Goal: Use online tool/utility: Utilize a website feature to perform a specific function

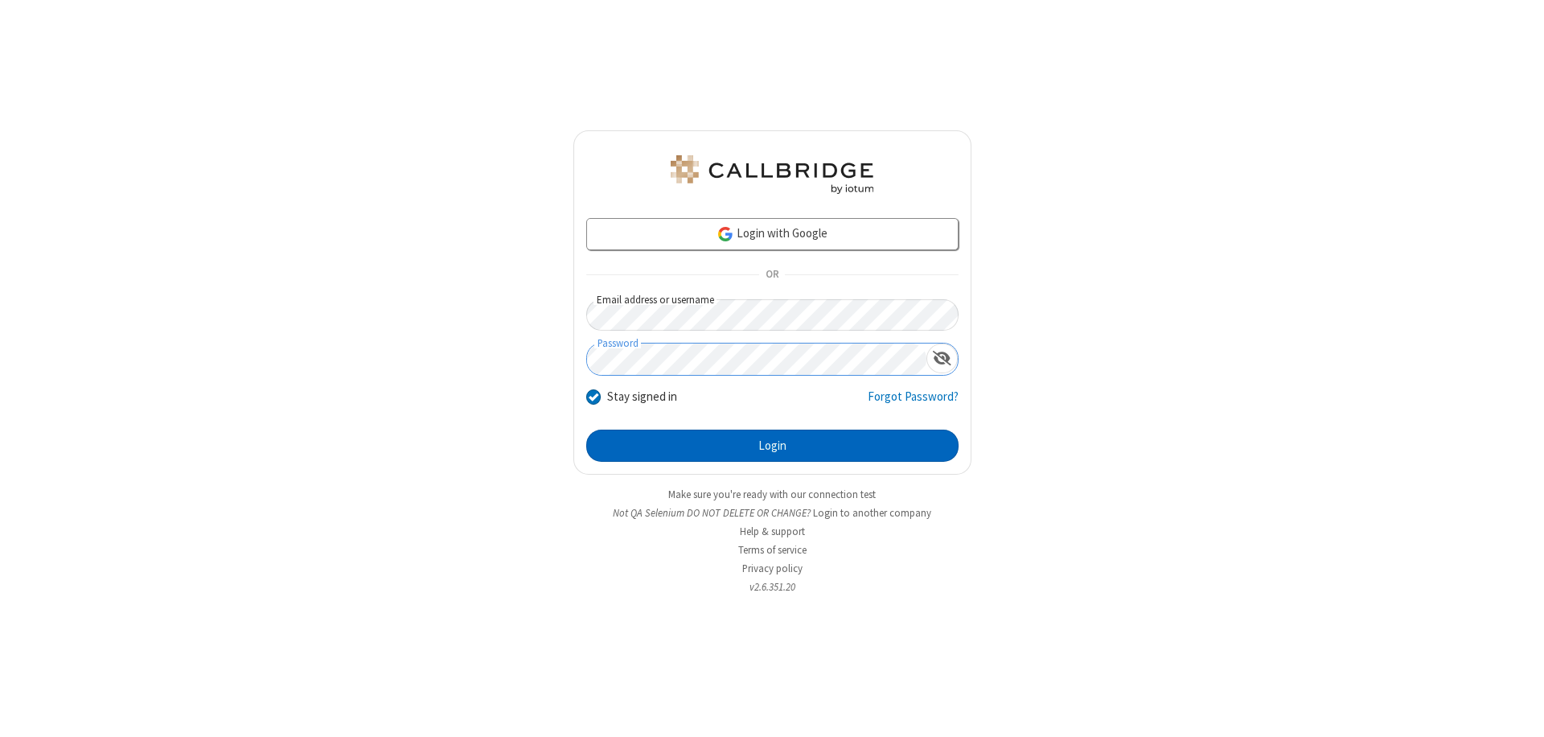
click at [772, 446] on button "Login" at bounding box center [772, 445] width 372 height 32
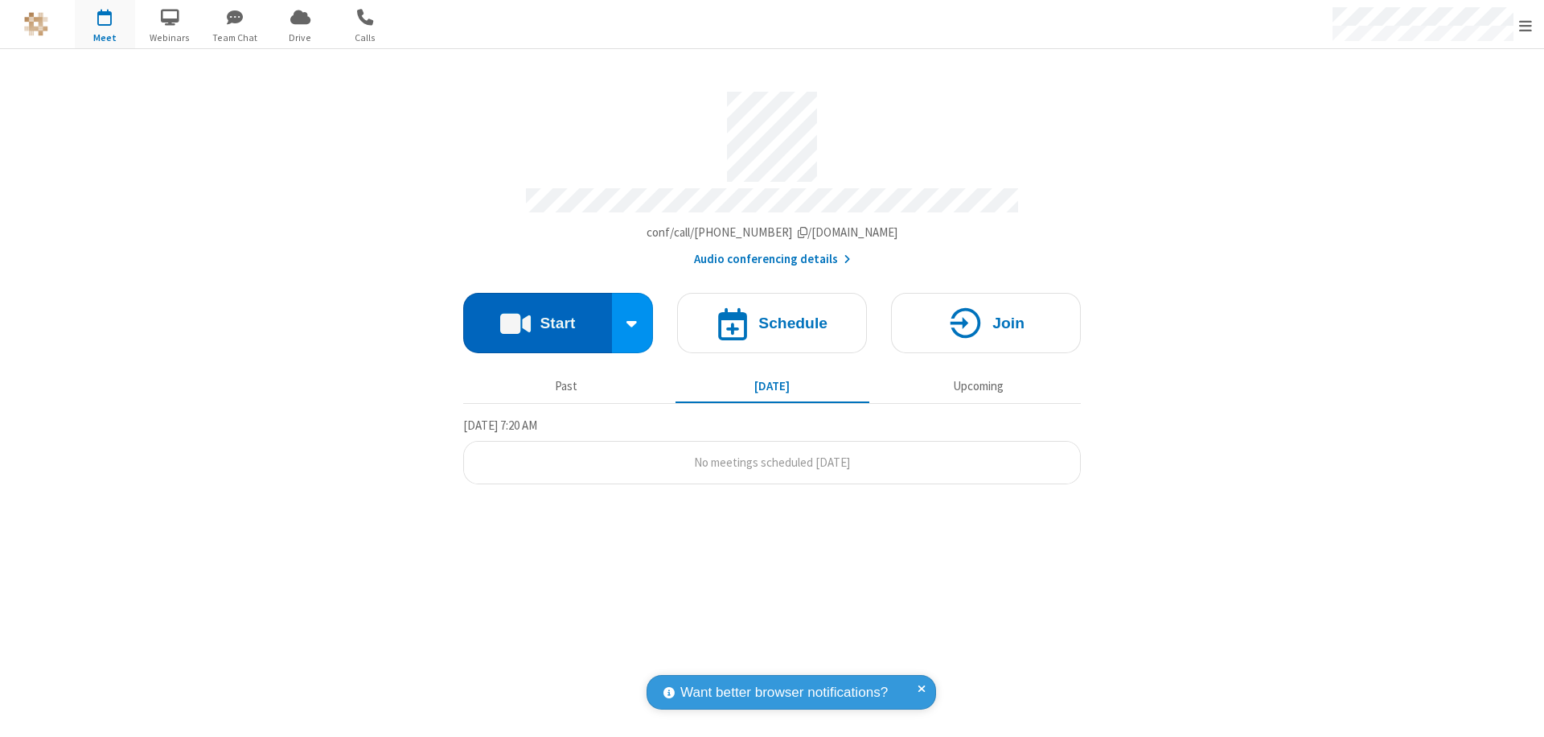
click at [537, 315] on button "Start" at bounding box center [537, 323] width 149 height 60
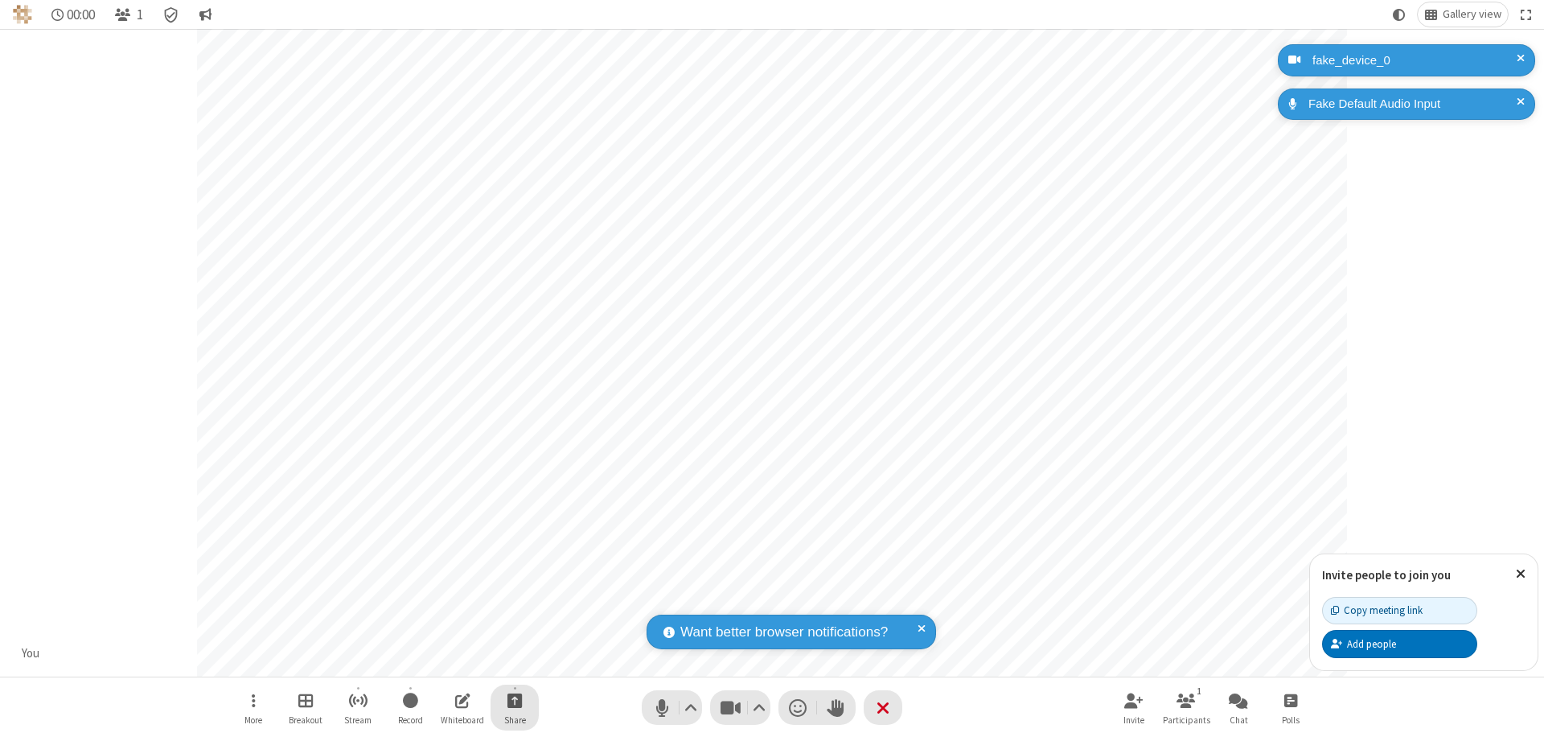
click at [515, 700] on span "Start sharing" at bounding box center [514, 700] width 15 height 20
click at [514, 602] on span "Share additional camera" at bounding box center [524, 605] width 119 height 14
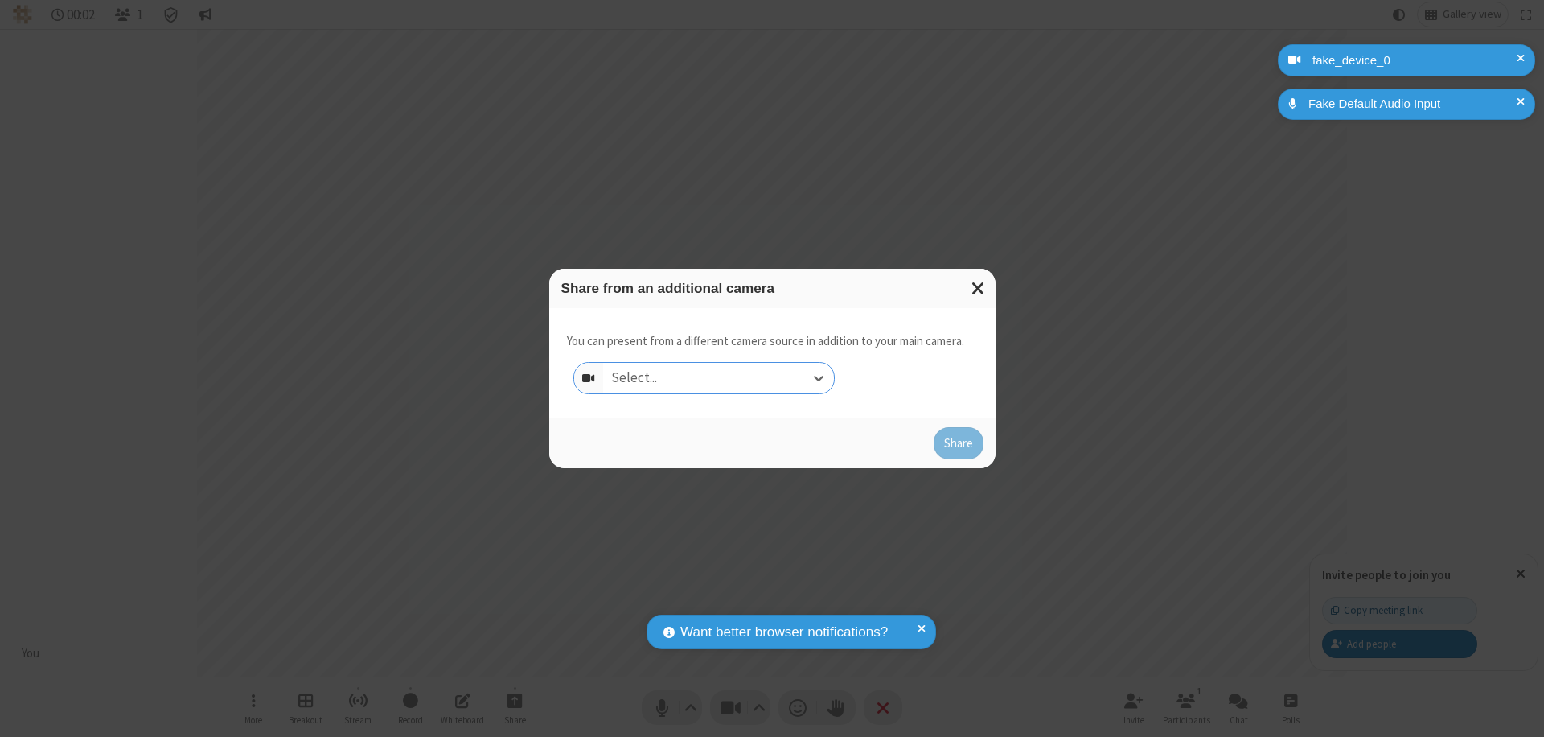
click at [718, 378] on div "Select..." at bounding box center [718, 378] width 231 height 31
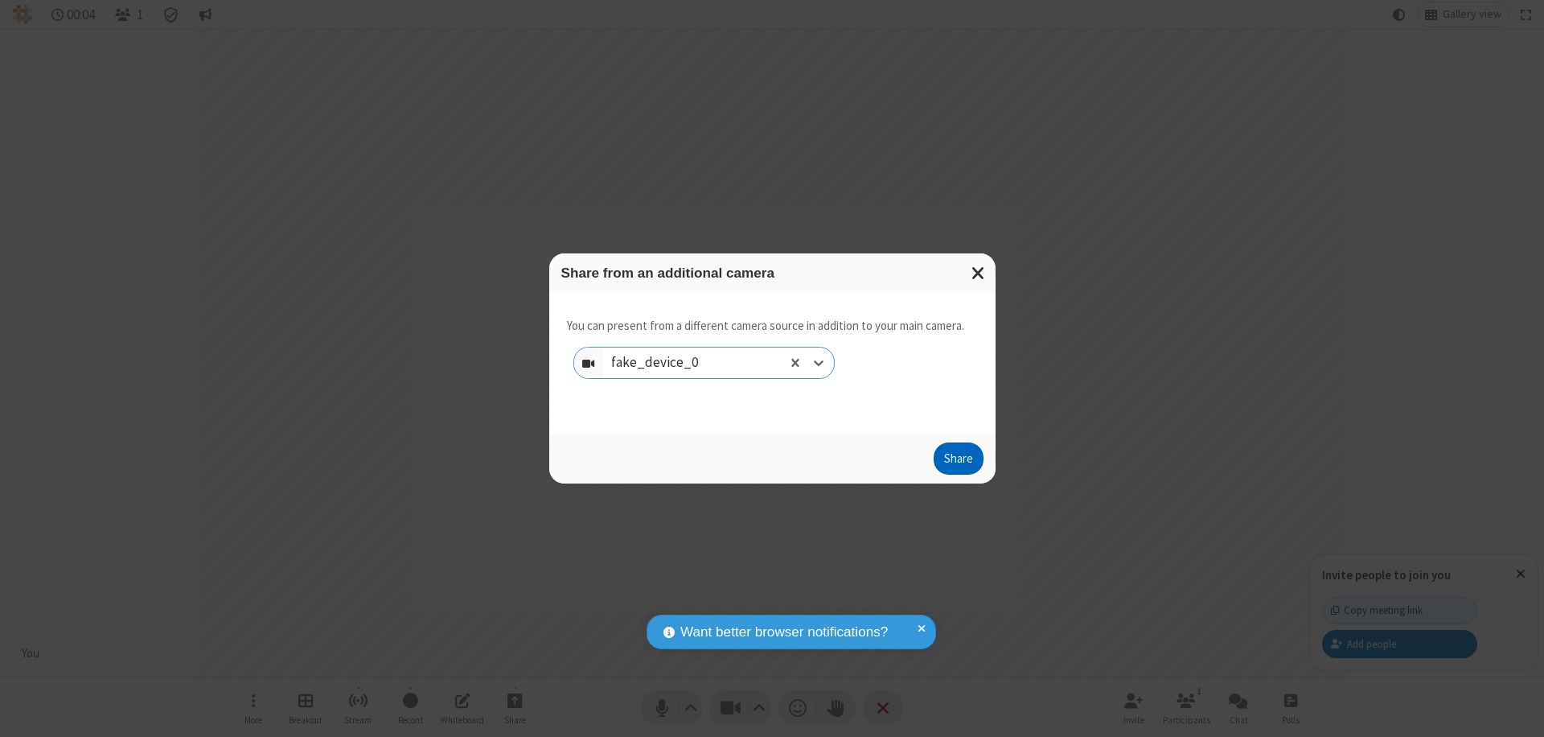
click at [958, 462] on button "Share" at bounding box center [959, 458] width 50 height 32
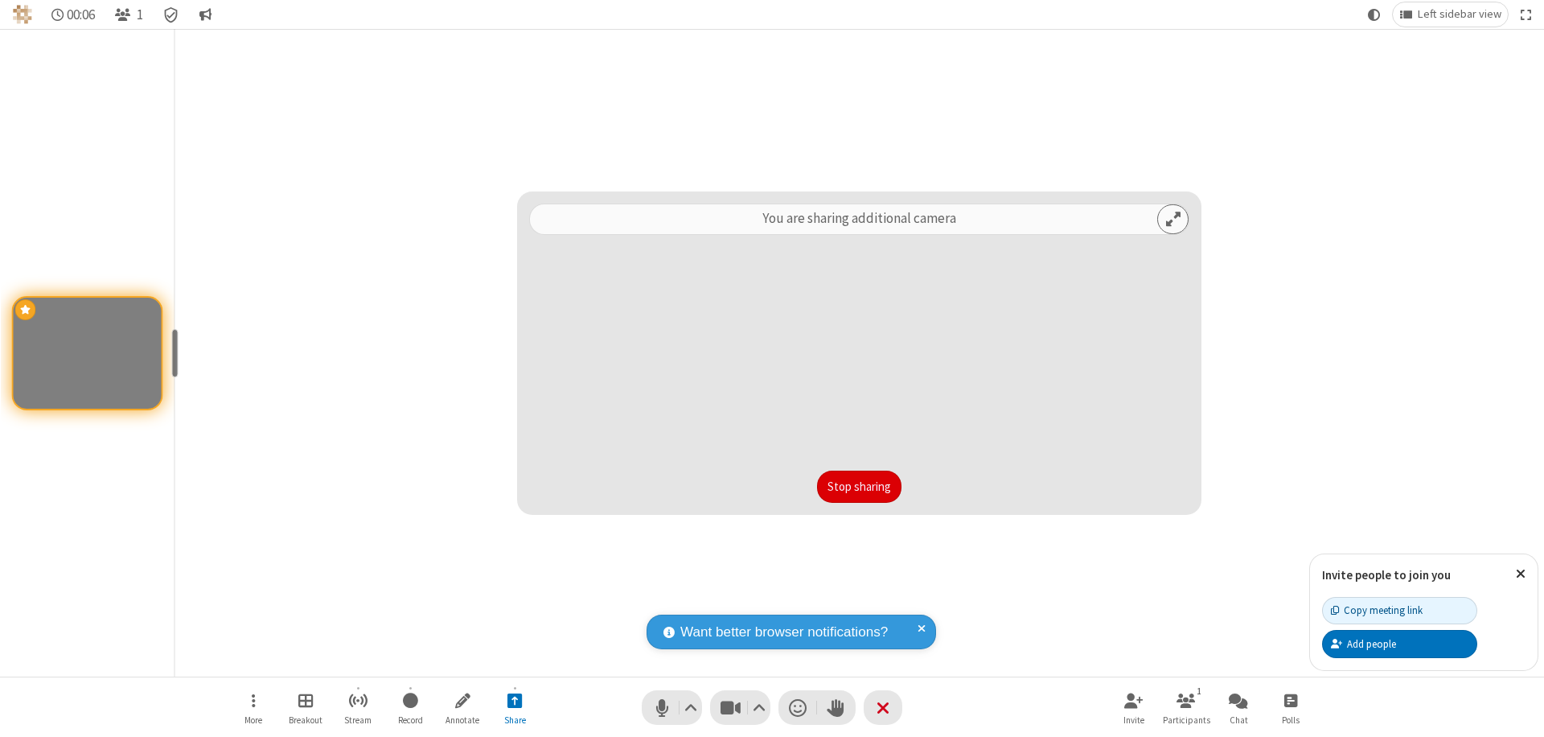
click at [859, 487] on button "Stop sharing" at bounding box center [859, 486] width 84 height 32
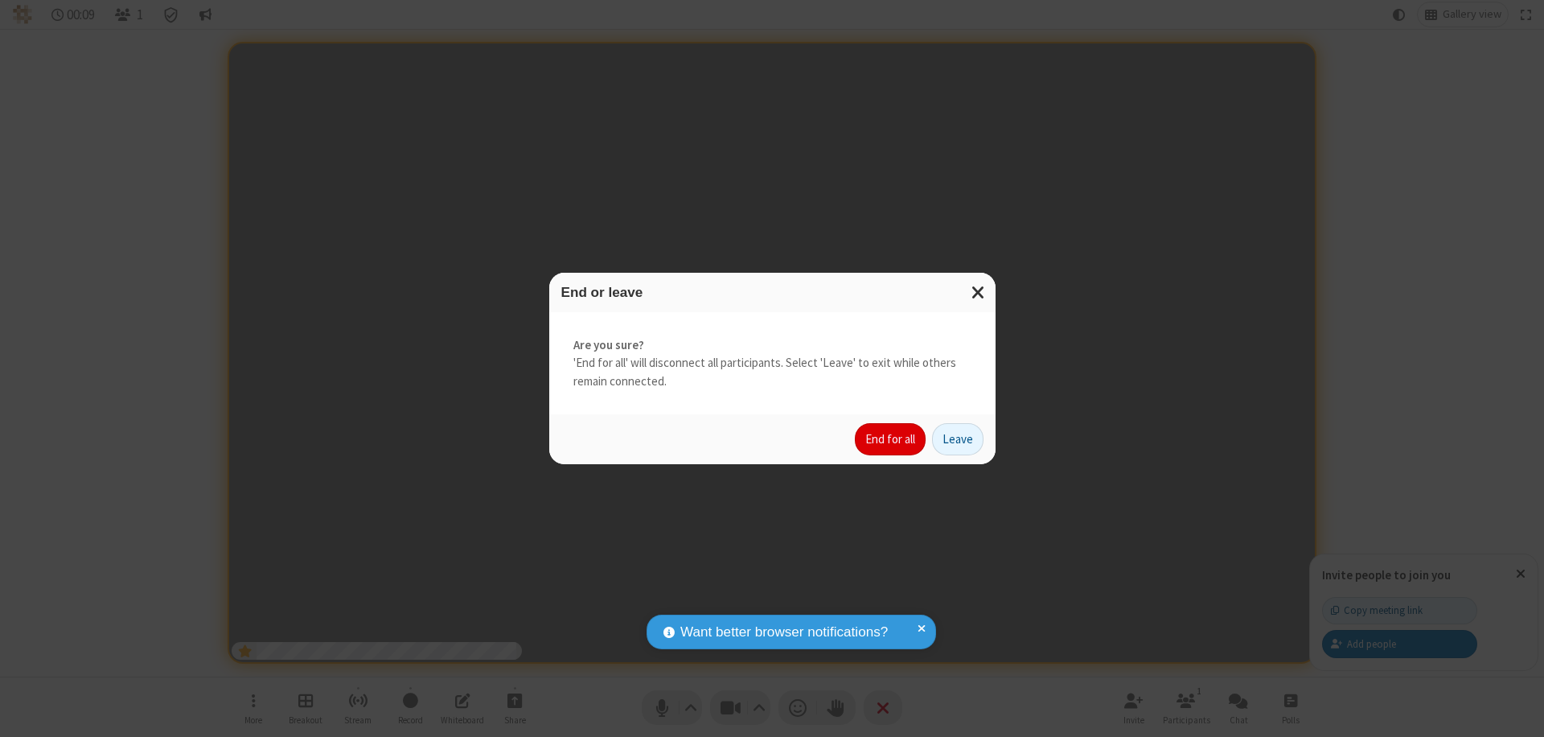
click at [891, 439] on button "End for all" at bounding box center [890, 439] width 71 height 32
